Goal: Task Accomplishment & Management: Manage account settings

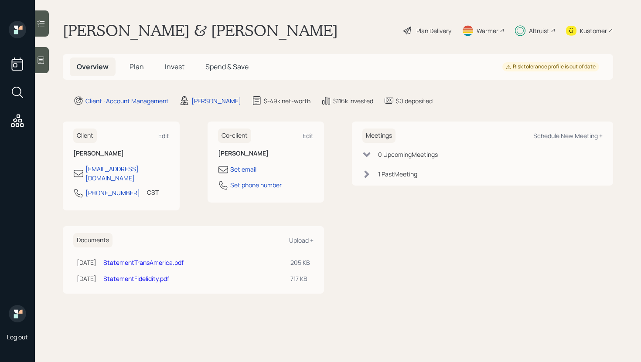
click at [46, 19] on div at bounding box center [42, 23] width 14 height 26
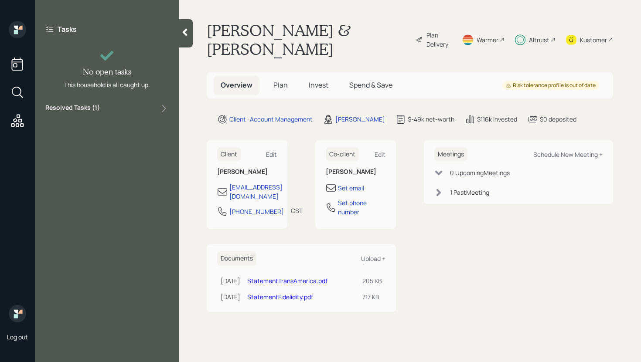
click at [133, 109] on div "Resolved Tasks ( 1 )" at bounding box center [106, 108] width 123 height 10
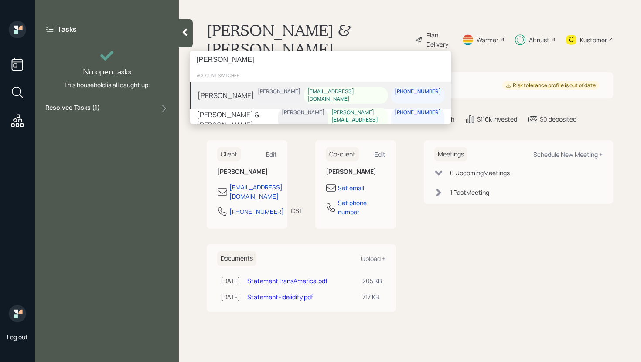
type input "[PERSON_NAME]"
click at [253, 92] on div "[PERSON_NAME] [PERSON_NAME] [EMAIL_ADDRESS][DOMAIN_NAME] [PHONE_NUMBER]" at bounding box center [320, 95] width 261 height 27
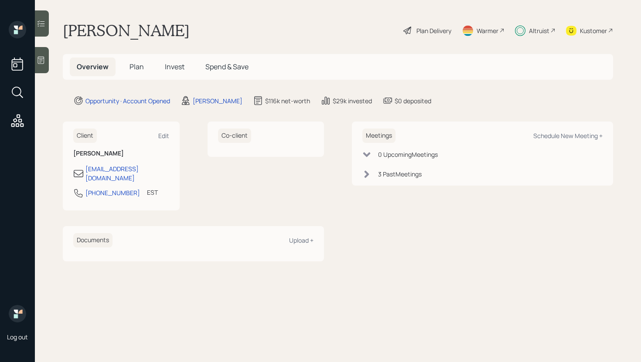
click at [45, 24] on icon at bounding box center [41, 23] width 9 height 9
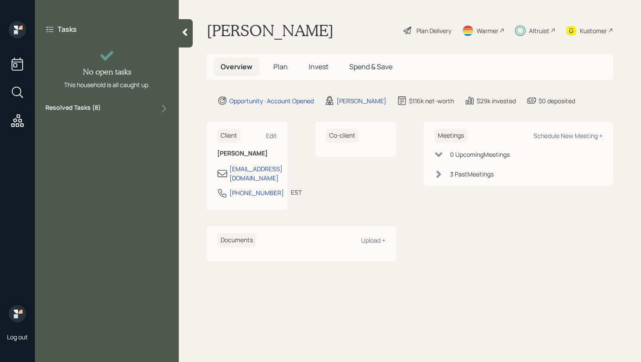
click at [133, 103] on div "Resolved Tasks ( 8 )" at bounding box center [106, 108] width 123 height 10
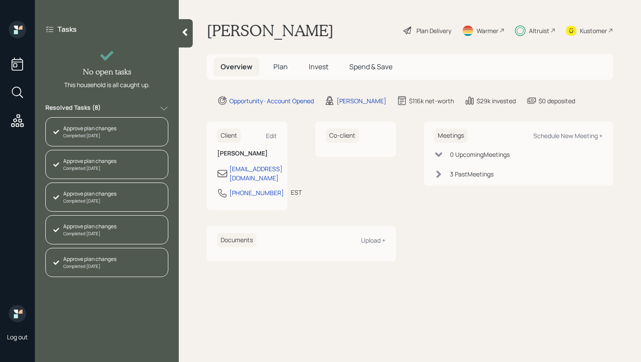
scroll to position [95, 0]
